Goal: Task Accomplishment & Management: Use online tool/utility

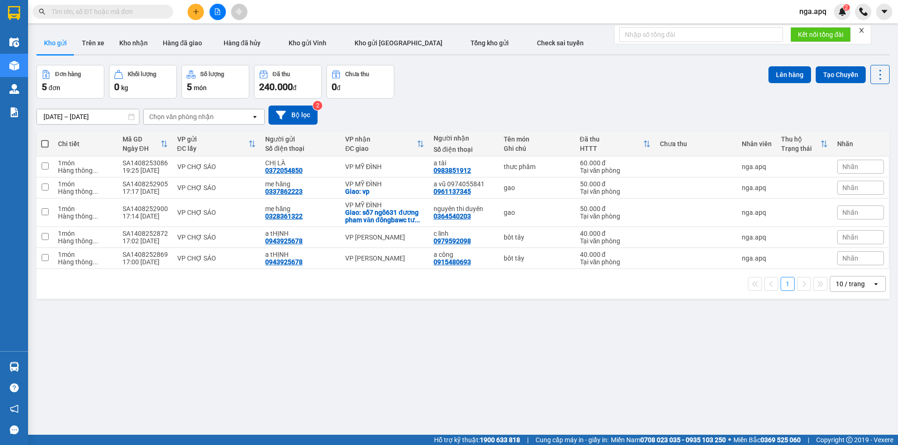
click at [242, 115] on div "Chọn văn phòng nhận" at bounding box center [198, 116] width 108 height 15
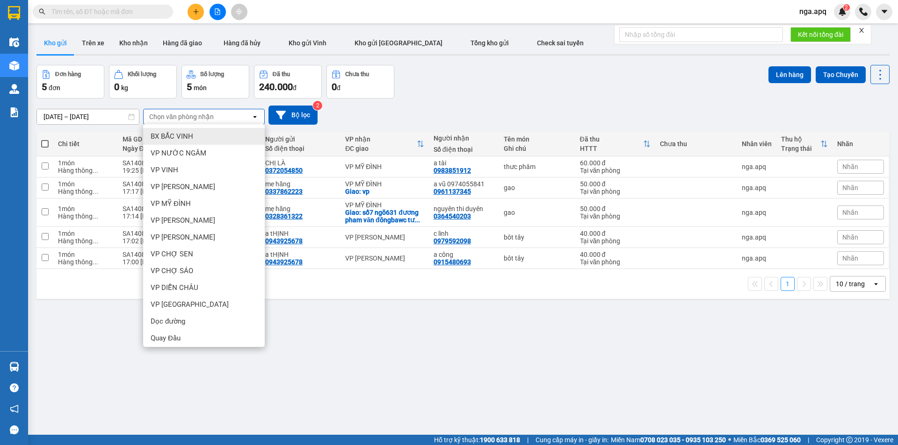
click at [211, 120] on div "Chọn văn phòng nhận" at bounding box center [181, 116] width 65 height 9
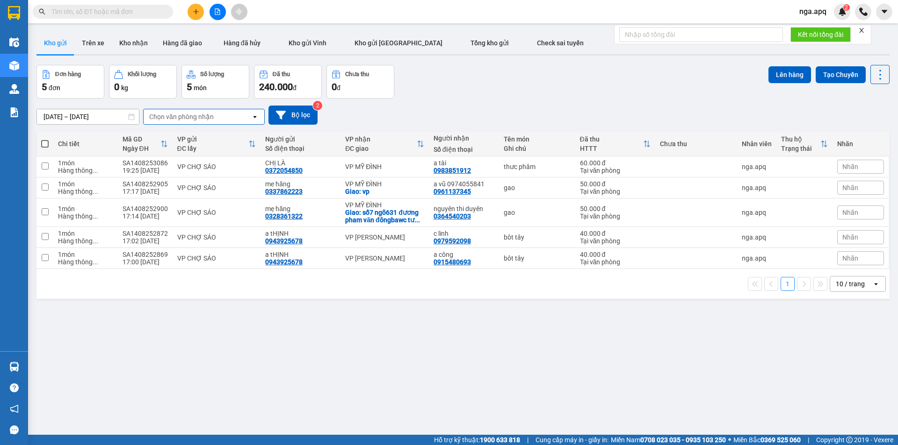
click at [211, 120] on div "Chọn văn phòng nhận" at bounding box center [181, 116] width 65 height 9
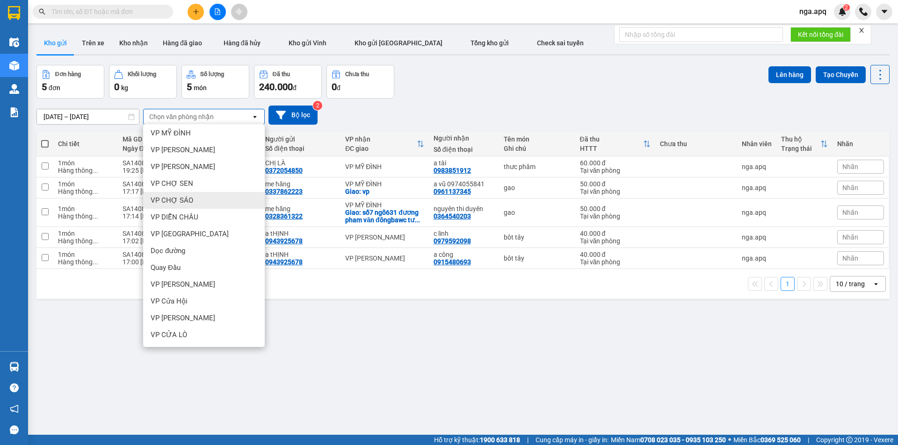
scroll to position [24, 0]
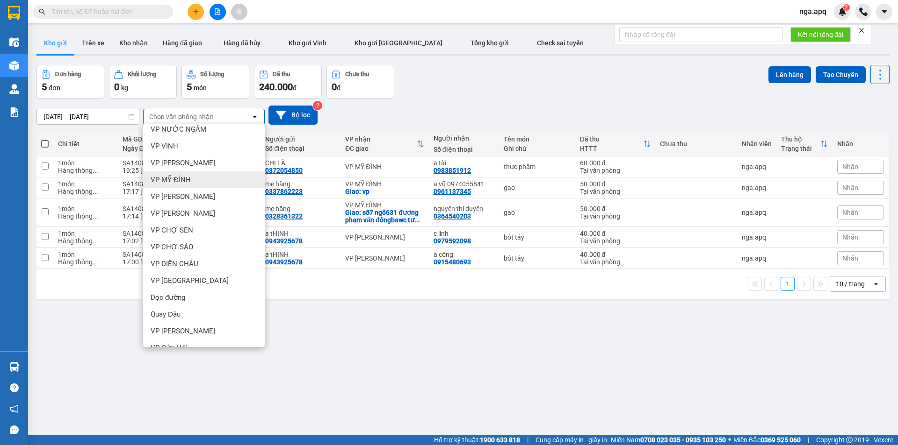
click at [176, 177] on span "VP MỸ ĐÌNH" at bounding box center [171, 179] width 40 height 9
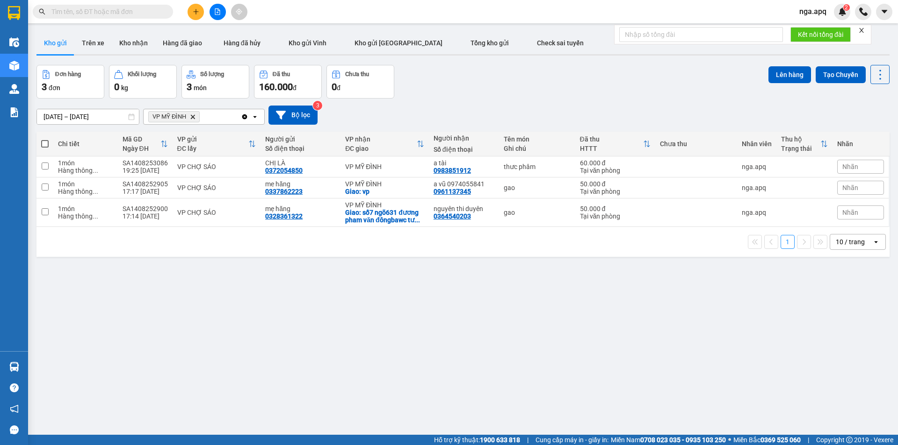
click at [45, 143] on span at bounding box center [44, 143] width 7 height 7
click at [45, 139] on input "checkbox" at bounding box center [45, 139] width 0 height 0
checkbox input "true"
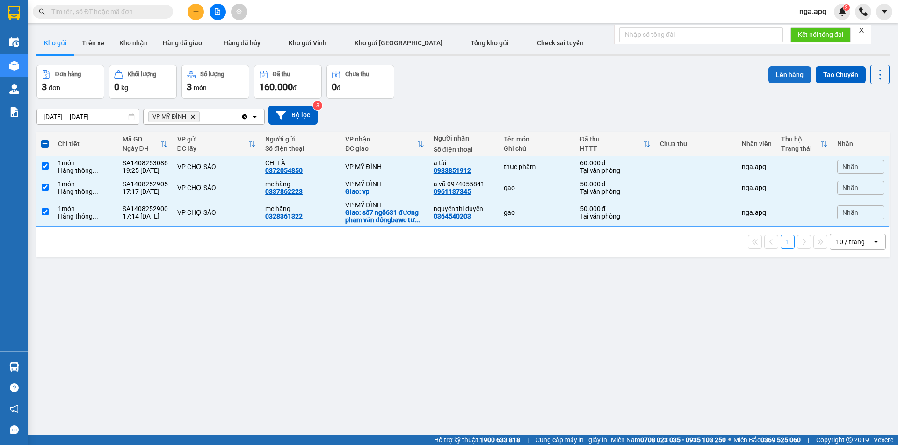
click at [782, 73] on button "Lên hàng" at bounding box center [789, 74] width 43 height 17
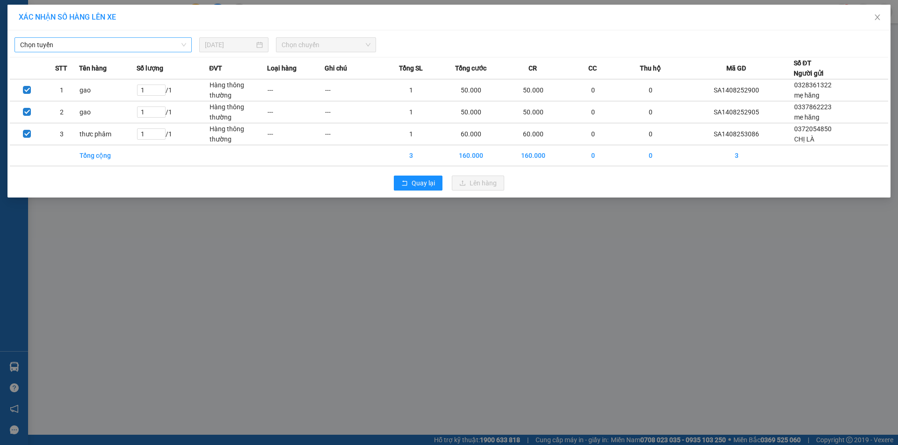
click at [64, 44] on span "Chọn tuyến" at bounding box center [103, 45] width 166 height 14
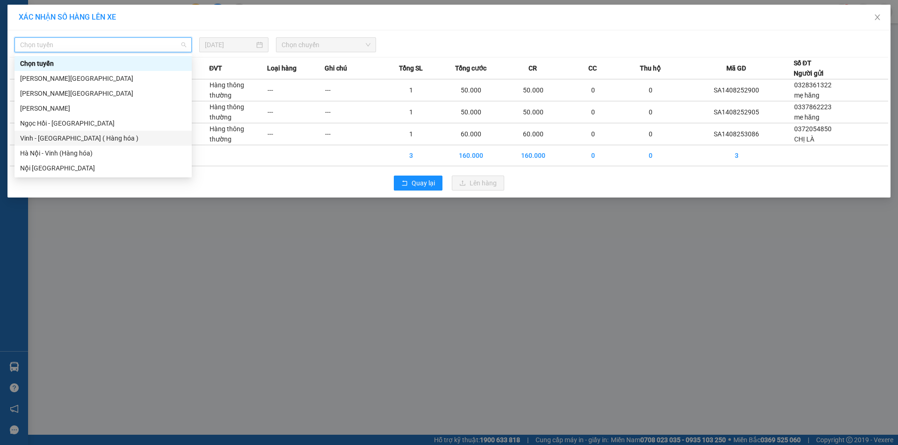
drag, startPoint x: 29, startPoint y: 137, endPoint x: 48, endPoint y: 122, distance: 24.6
click at [29, 138] on div "Vinh - [GEOGRAPHIC_DATA] ( Hàng hóa )" at bounding box center [103, 138] width 166 height 10
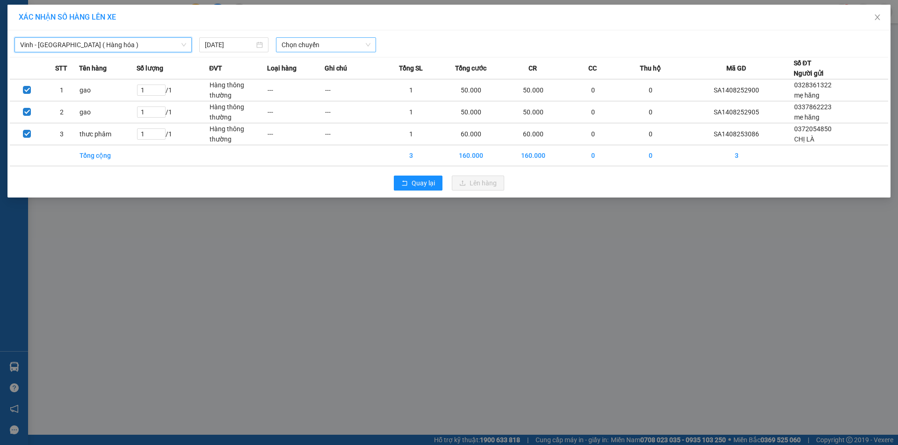
click at [326, 45] on span "Chọn chuyến" at bounding box center [325, 45] width 89 height 14
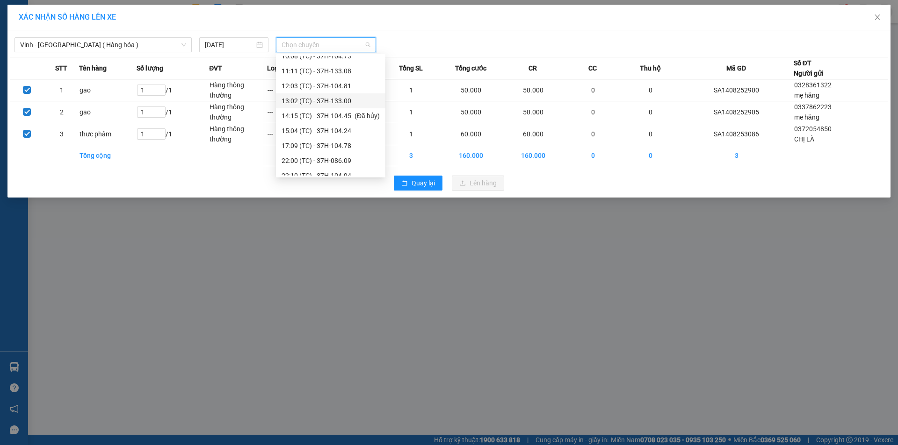
scroll to position [93, 0]
click at [305, 120] on div "22:10 (TC) - 37H-104.94" at bounding box center [330, 120] width 98 height 10
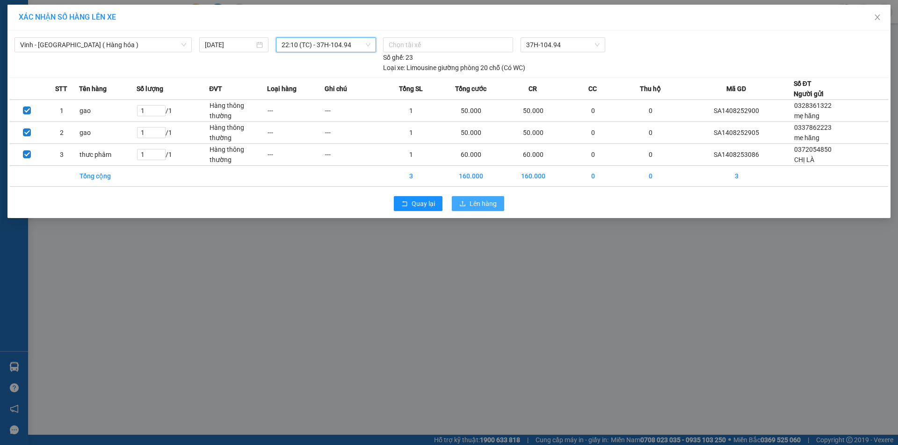
click at [478, 205] on span "Lên hàng" at bounding box center [482, 204] width 27 height 10
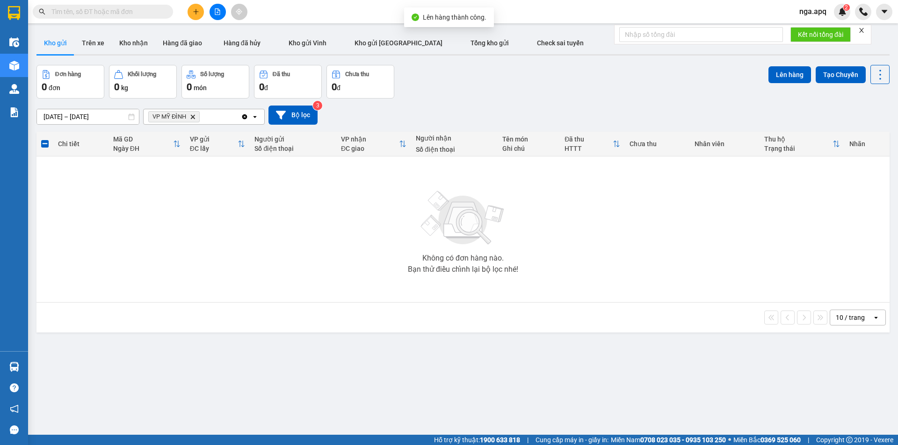
click at [194, 117] on icon "VP MỸ ĐÌNH, close by backspace" at bounding box center [193, 117] width 4 height 4
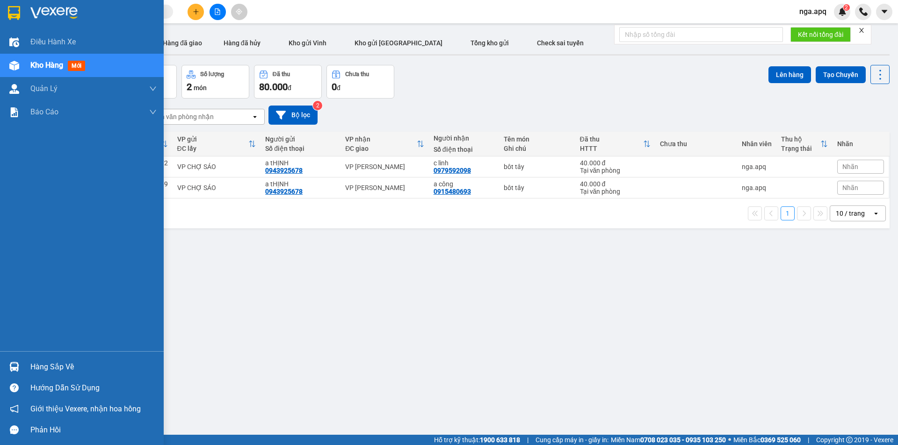
click at [13, 364] on img at bounding box center [14, 367] width 10 height 10
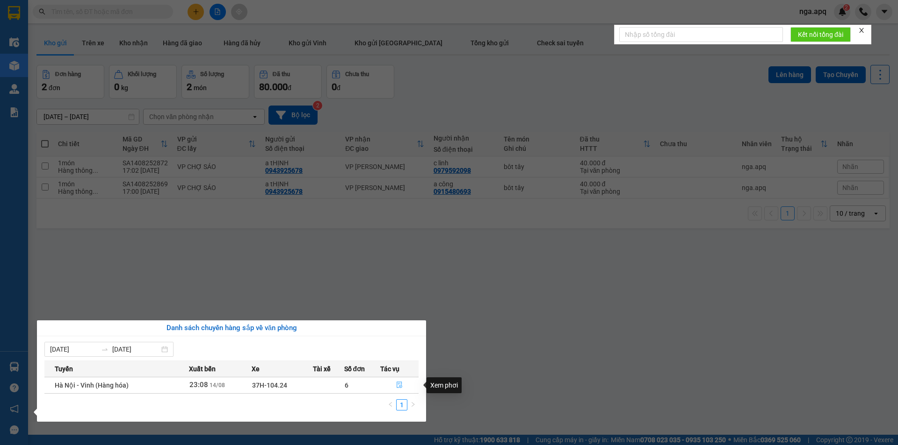
click at [398, 384] on icon "file-done" at bounding box center [399, 385] width 6 height 7
